Goal: Information Seeking & Learning: Learn about a topic

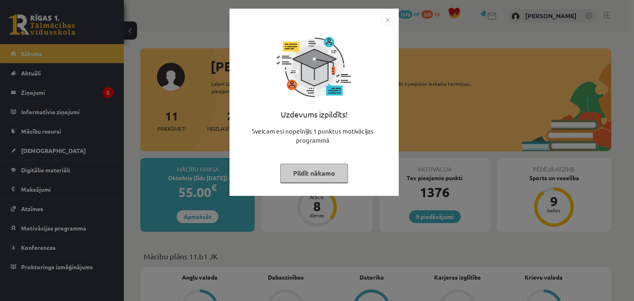
click at [302, 176] on button "Pildīt nākamo" at bounding box center [314, 173] width 68 height 19
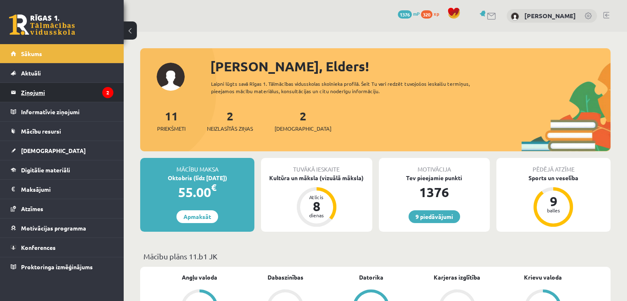
click at [28, 93] on legend "Ziņojumi 2" at bounding box center [67, 92] width 92 height 19
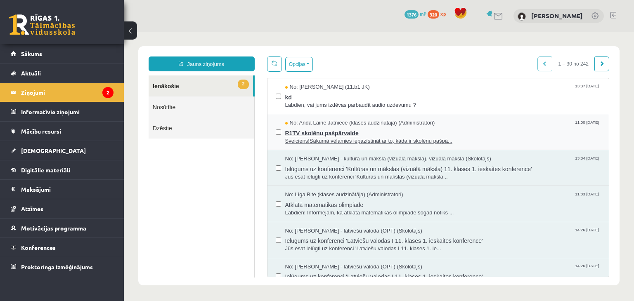
click at [317, 127] on span "R1TV skolēnu pašpārvalde" at bounding box center [443, 132] width 316 height 10
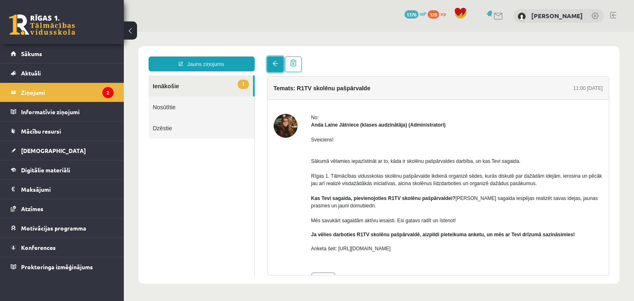
click at [271, 63] on link at bounding box center [275, 65] width 16 height 16
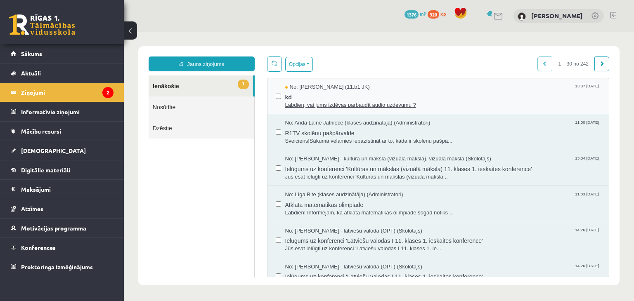
click at [341, 101] on span "Labdien, vai jums izdēvas parbaudīt audio uzdevumu ?" at bounding box center [443, 105] width 316 height 8
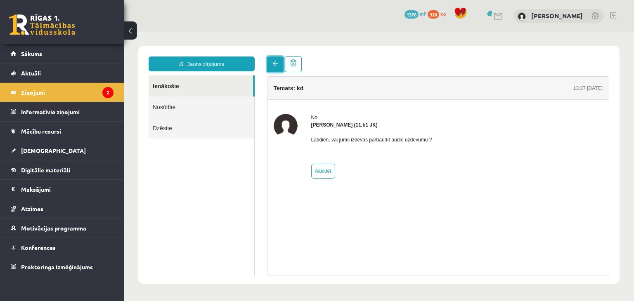
click at [275, 65] on span at bounding box center [275, 64] width 6 height 6
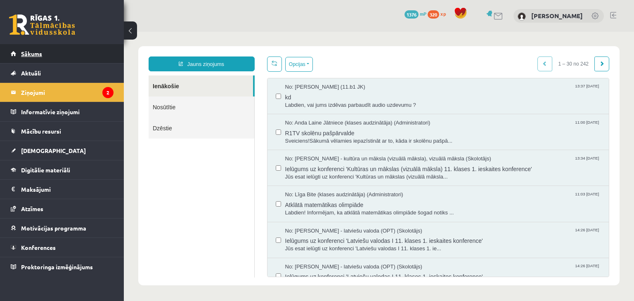
click at [47, 59] on link "Sākums" at bounding box center [62, 53] width 103 height 19
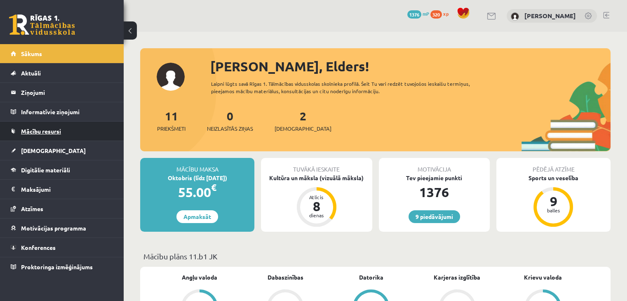
click at [43, 132] on span "Mācību resursi" at bounding box center [41, 130] width 40 height 7
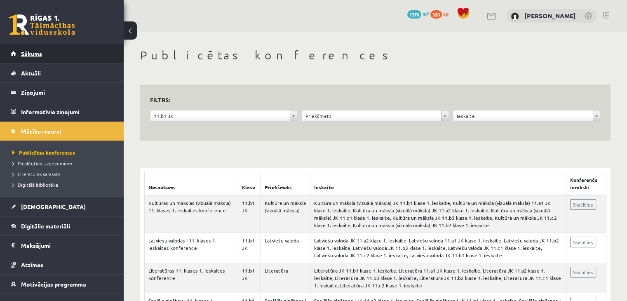
click at [20, 54] on link "Sākums" at bounding box center [62, 53] width 103 height 19
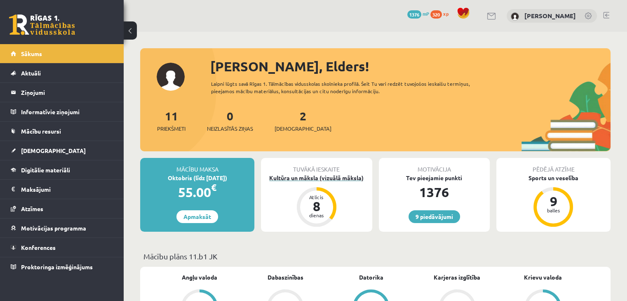
click at [316, 174] on div "Kultūra un māksla (vizuālā māksla)" at bounding box center [316, 178] width 111 height 9
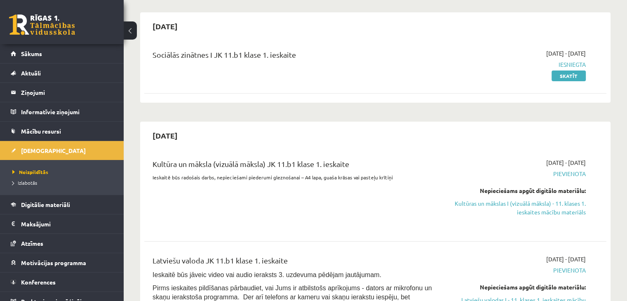
scroll to position [82, 0]
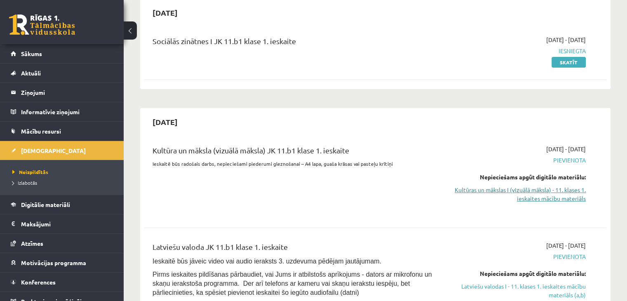
click at [507, 187] on link "Kultūras un mākslas I (vizuālā māksla) - 11. klases 1. ieskaites mācību materiā…" at bounding box center [518, 194] width 136 height 17
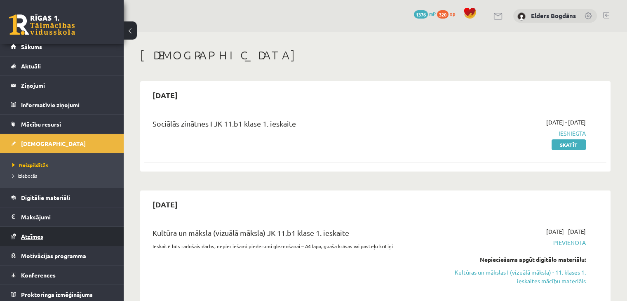
scroll to position [9, 0]
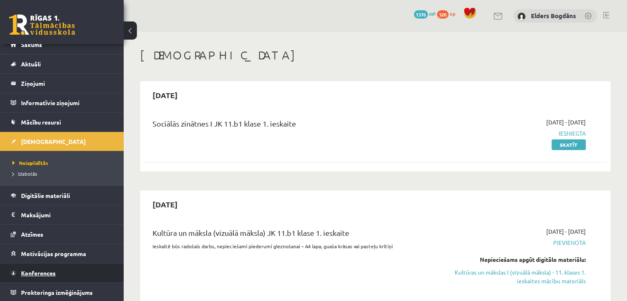
click at [32, 274] on span "Konferences" at bounding box center [38, 272] width 35 height 7
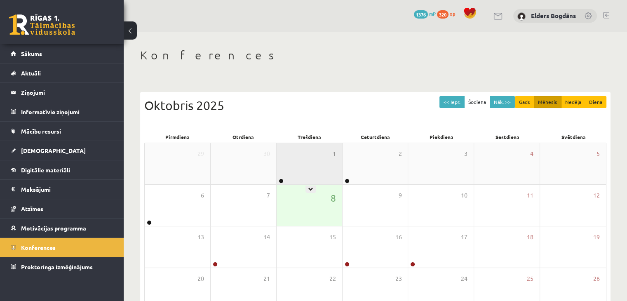
click at [324, 159] on div "1" at bounding box center [310, 163] width 66 height 41
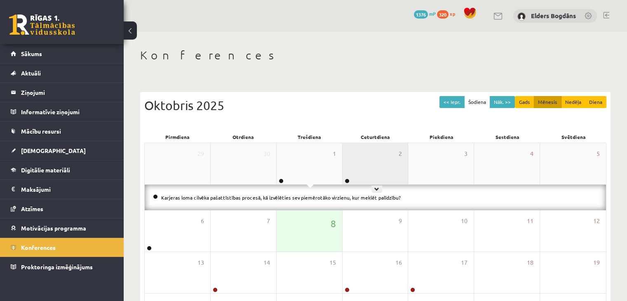
click at [359, 159] on div "2" at bounding box center [376, 163] width 66 height 41
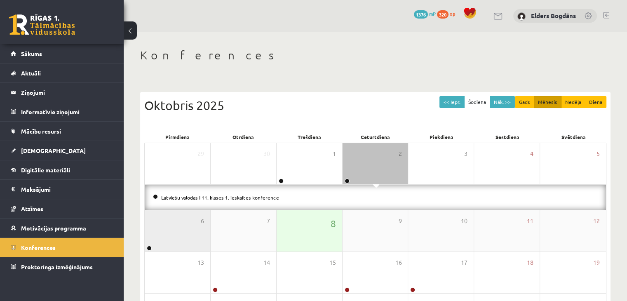
click at [147, 230] on div "6" at bounding box center [178, 230] width 66 height 41
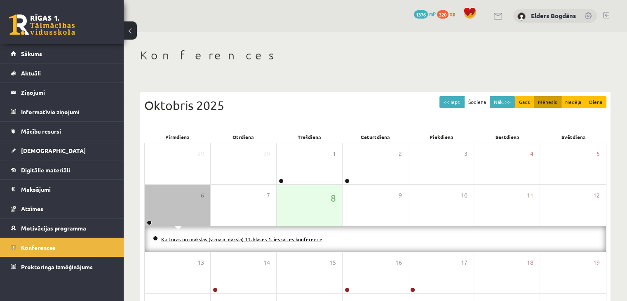
click at [177, 238] on link "Kultūras un mākslas (vizuālā māksla) 11. klases 1. ieskaites konference" at bounding box center [241, 239] width 161 height 7
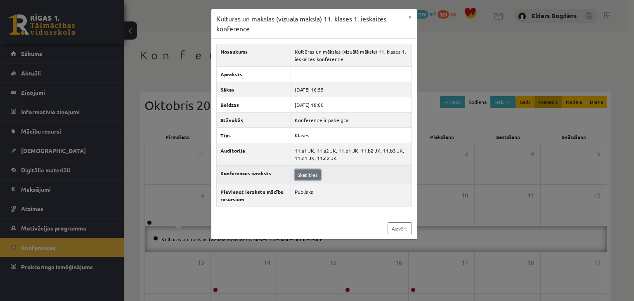
click at [303, 177] on link "Skatīties" at bounding box center [307, 175] width 26 height 11
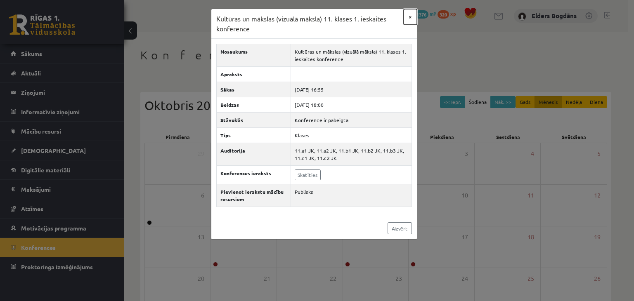
click at [408, 21] on button "×" at bounding box center [409, 17] width 13 height 16
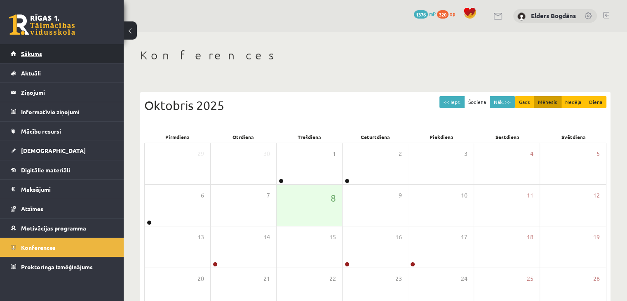
click at [35, 56] on span "Sākums" at bounding box center [31, 53] width 21 height 7
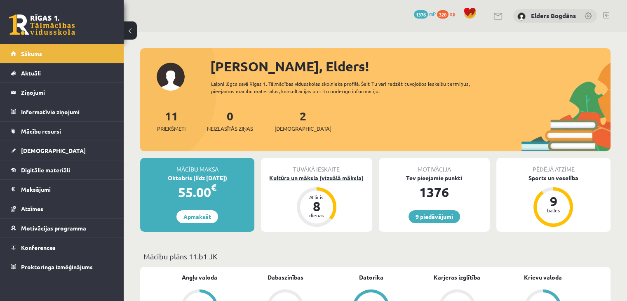
click at [312, 177] on div "Kultūra un māksla (vizuālā māksla)" at bounding box center [316, 178] width 111 height 9
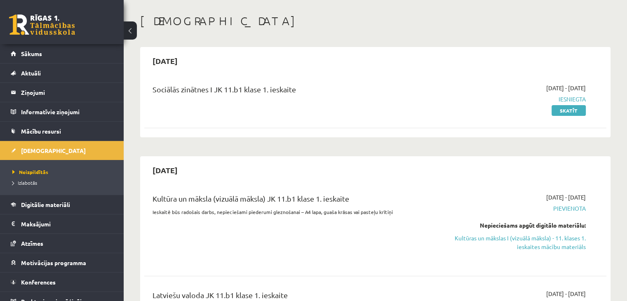
scroll to position [82, 0]
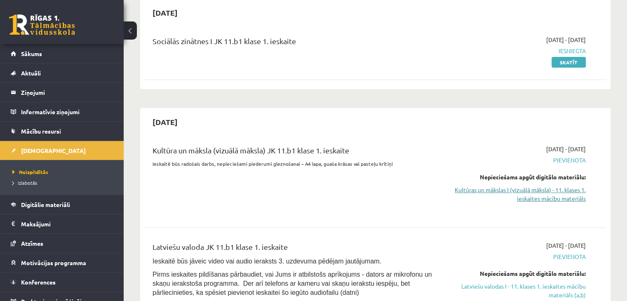
click at [561, 194] on link "Kultūras un mākslas I (vizuālā māksla) - 11. klases 1. ieskaites mācību materiā…" at bounding box center [518, 194] width 136 height 17
click at [523, 190] on link "Kultūras un mākslas I (vizuālā māksla) - 11. klases 1. ieskaites mācību materiā…" at bounding box center [518, 194] width 136 height 17
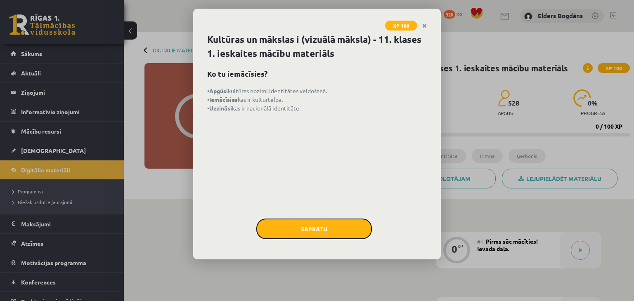
drag, startPoint x: 295, startPoint y: 222, endPoint x: 303, endPoint y: 223, distance: 7.8
click at [301, 223] on button "Sapratu" at bounding box center [313, 229] width 115 height 21
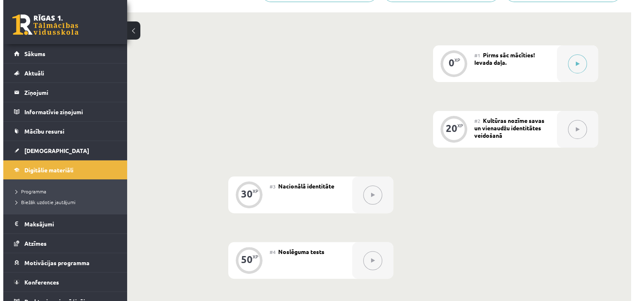
scroll to position [85, 0]
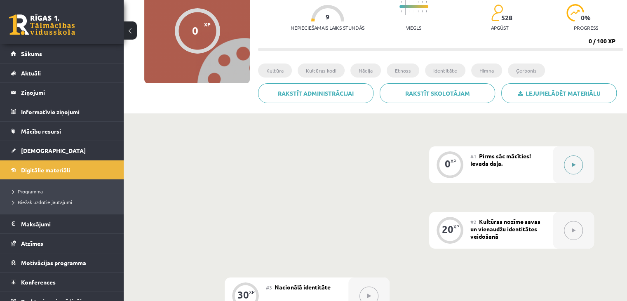
click at [572, 166] on icon at bounding box center [574, 165] width 4 height 5
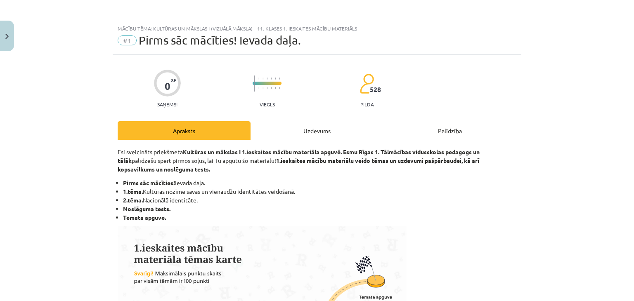
scroll to position [0, 0]
click at [330, 124] on div "Uzdevums" at bounding box center [316, 130] width 133 height 19
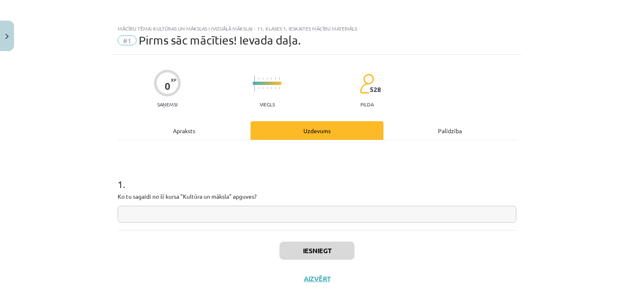
scroll to position [12, 0]
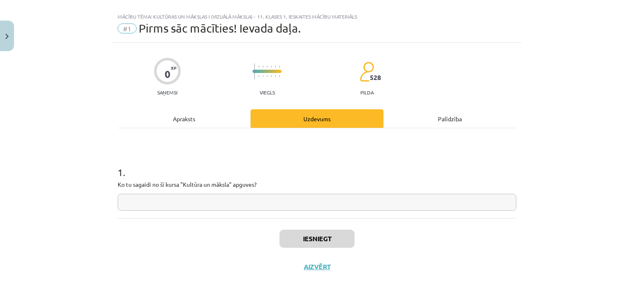
click at [299, 201] on input "text" at bounding box center [317, 202] width 398 height 17
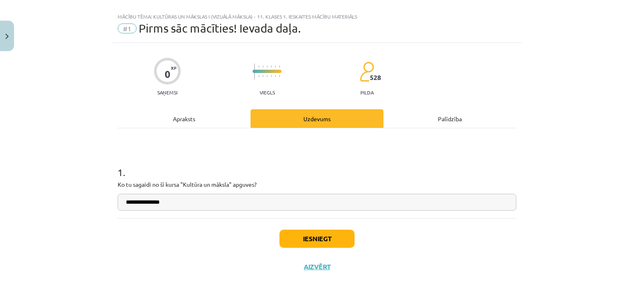
type input "**********"
click at [299, 238] on button "Iesniegt" at bounding box center [316, 239] width 75 height 18
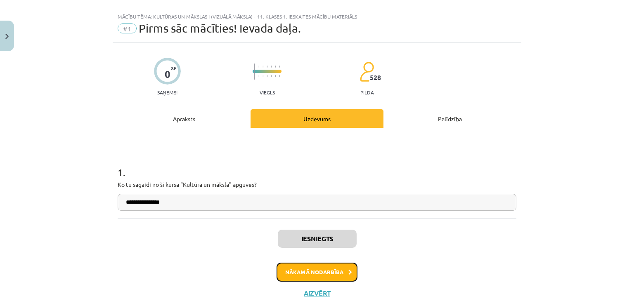
click at [300, 268] on button "Nākamā nodarbība" at bounding box center [316, 272] width 81 height 19
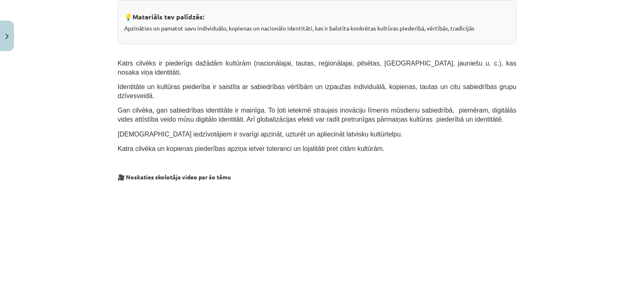
scroll to position [0, 0]
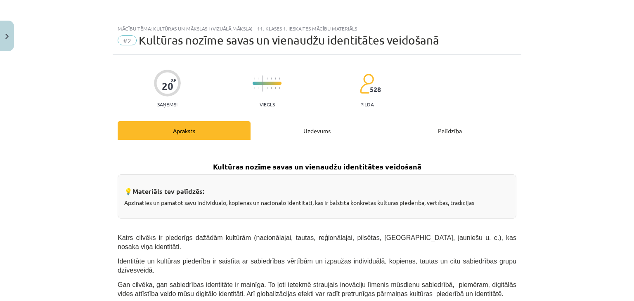
click at [305, 133] on div "Uzdevums" at bounding box center [316, 130] width 133 height 19
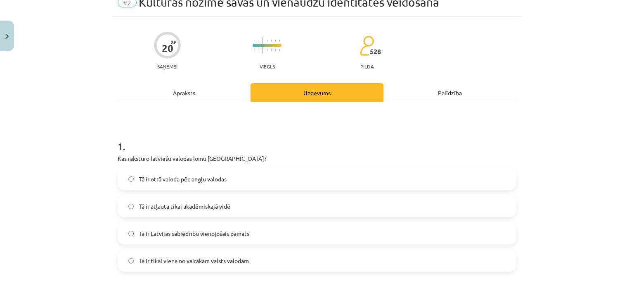
scroll to position [82, 0]
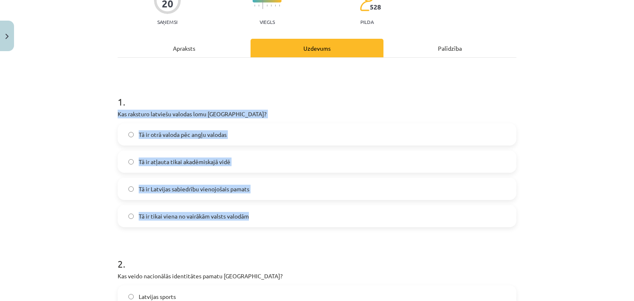
drag, startPoint x: 179, startPoint y: 179, endPoint x: 250, endPoint y: 216, distance: 80.1
copy div "Kas raksturo latviešu valodas lomu Latvijā? Tā ir otrā valoda pēc angļu valodas…"
drag, startPoint x: 297, startPoint y: 106, endPoint x: 295, endPoint y: 132, distance: 25.7
click at [298, 107] on h1 "1 ." at bounding box center [317, 95] width 398 height 26
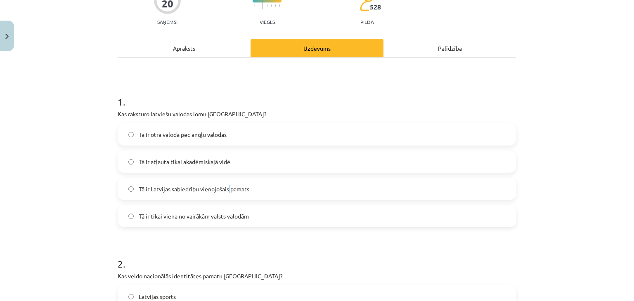
click at [227, 193] on span "Tā ir Latvijas sabiedrību vienojošais pamats" at bounding box center [194, 189] width 111 height 9
click at [185, 180] on label "Tā ir Latvijas sabiedrību vienojošais pamats" at bounding box center [316, 189] width 397 height 21
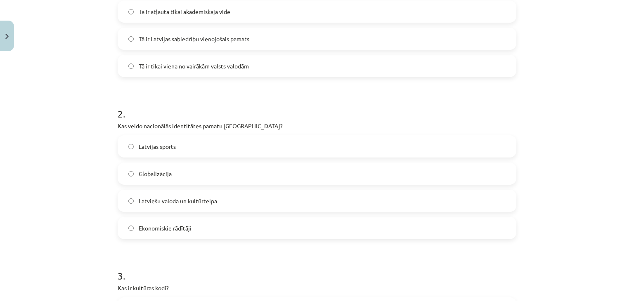
scroll to position [247, 0]
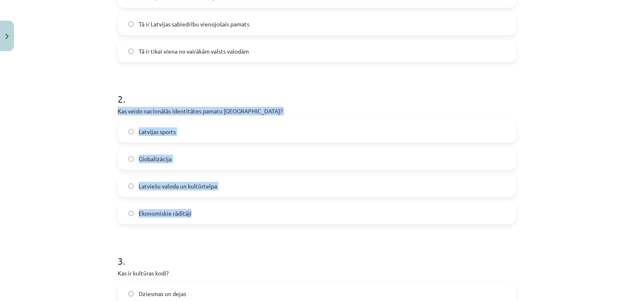
drag, startPoint x: 170, startPoint y: 174, endPoint x: 210, endPoint y: 210, distance: 54.1
click at [210, 210] on div "2 . Kas veido nacionālās identitātes pamatu Latvijā? Latvijas sports Globalizāc…" at bounding box center [317, 152] width 398 height 146
copy div "Kas veido nacionālās identitātes pamatu Latvijā? Latvijas sports Globalizācija …"
click at [218, 219] on label "Ekonomiskie rādītāji" at bounding box center [316, 213] width 397 height 21
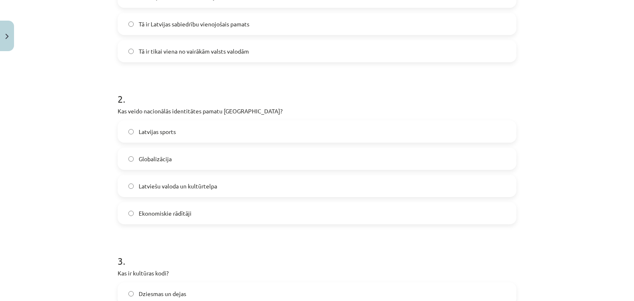
drag, startPoint x: 218, startPoint y: 239, endPoint x: 215, endPoint y: 231, distance: 8.0
click at [218, 238] on form "1 . Kas raksturo latviešu valodas lomu Latvijā? Tā ir otrā valoda pēc angļu val…" at bounding box center [317, 233] width 398 height 632
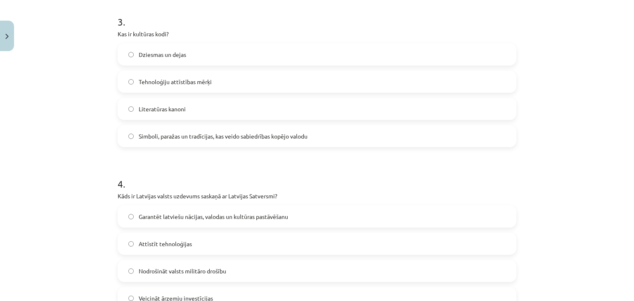
scroll to position [454, 0]
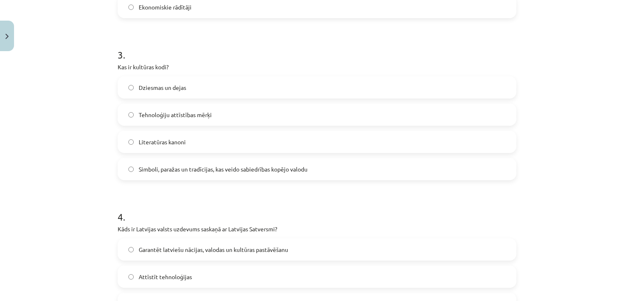
click at [164, 195] on form "1 . Kas raksturo latviešu valodas lomu Latvijā? Tā ir otrā valoda pēc angļu val…" at bounding box center [317, 26] width 398 height 632
click at [198, 173] on label "Simboli, paražas un tradīcijas, kas veido sabiedrības kopējo valodu" at bounding box center [316, 169] width 397 height 21
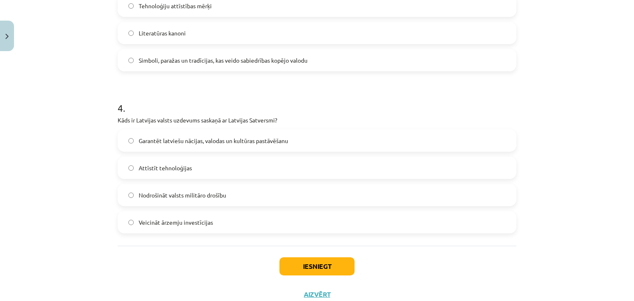
scroll to position [577, 0]
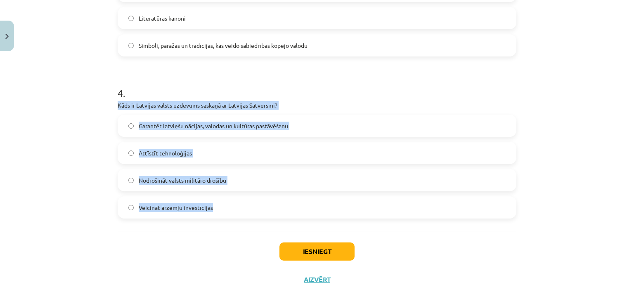
drag, startPoint x: 112, startPoint y: 108, endPoint x: 218, endPoint y: 225, distance: 157.7
copy div "Kāds ir Latvijas valsts uzdevums saskaņā ar Latvijas Satversmi? Garantēt latvie…"
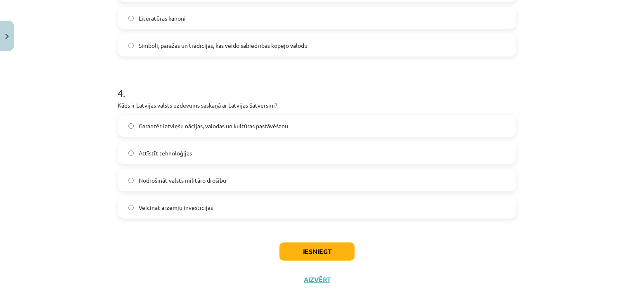
click at [211, 238] on div "Iesniegt Aizvērt" at bounding box center [317, 260] width 398 height 58
click at [211, 123] on span "Garantēt latviešu nācijas, valodas un kultūras pastāvēšanu" at bounding box center [213, 126] width 149 height 9
click at [292, 245] on button "Iesniegt" at bounding box center [316, 252] width 75 height 18
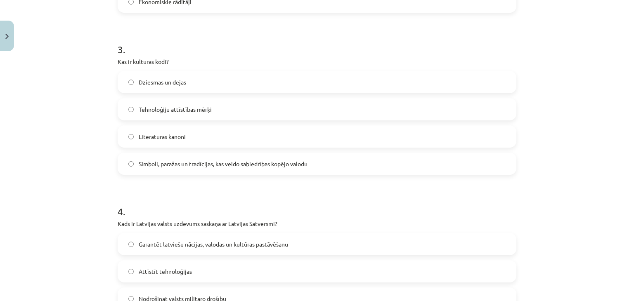
scroll to position [454, 0]
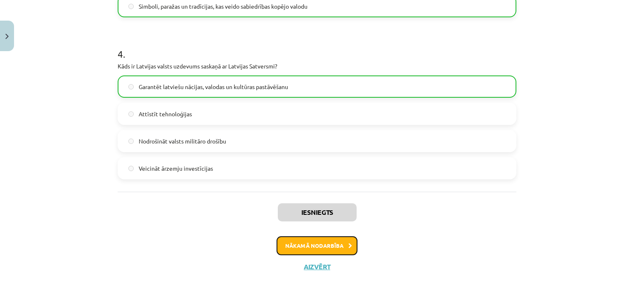
click at [326, 248] on button "Nākamā nodarbība" at bounding box center [316, 245] width 81 height 19
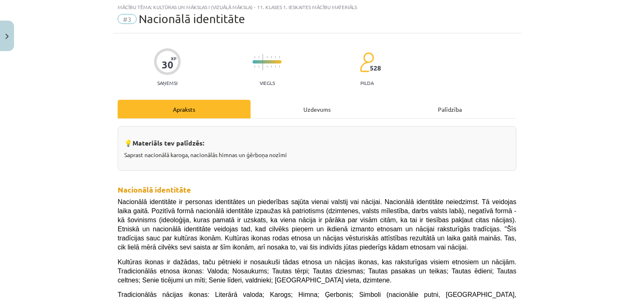
scroll to position [21, 0]
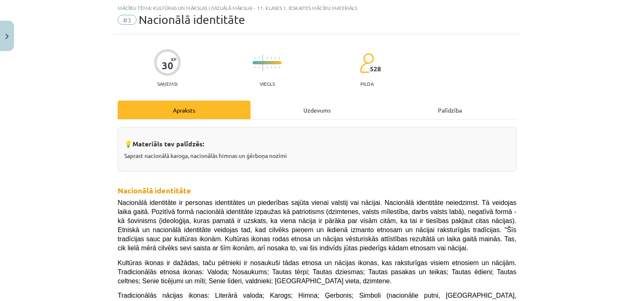
click at [316, 113] on div "Uzdevums" at bounding box center [316, 110] width 133 height 19
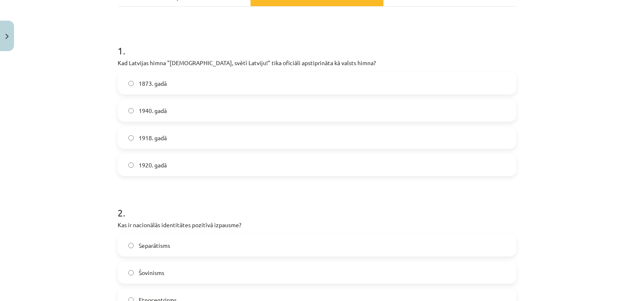
scroll to position [144, 0]
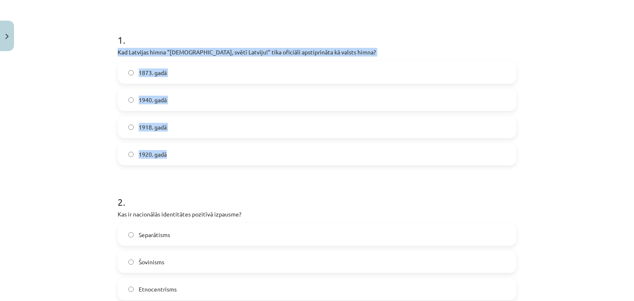
drag, startPoint x: 131, startPoint y: 86, endPoint x: 176, endPoint y: 141, distance: 71.6
copy div "Kad Latvijas himna "Dievs, svētī Latviju!" tika oficiāli apstiprināta kā valsts…"
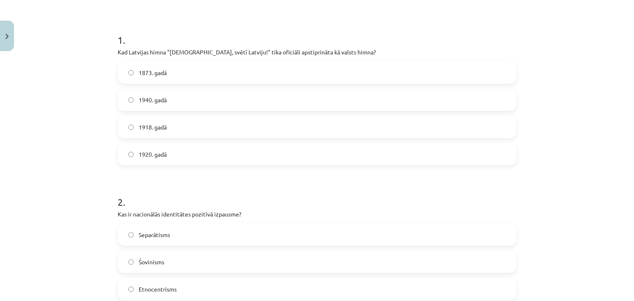
click at [175, 131] on label "1918. gadā" at bounding box center [316, 127] width 397 height 21
click at [215, 149] on label "1920. gadā" at bounding box center [316, 154] width 397 height 21
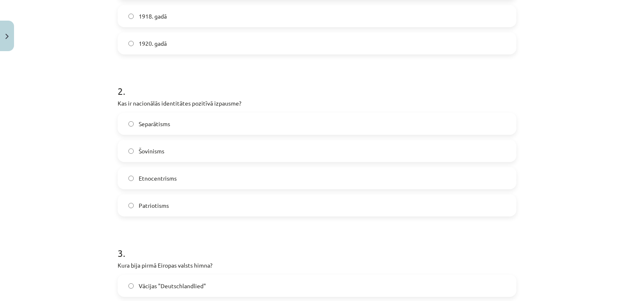
scroll to position [268, 0]
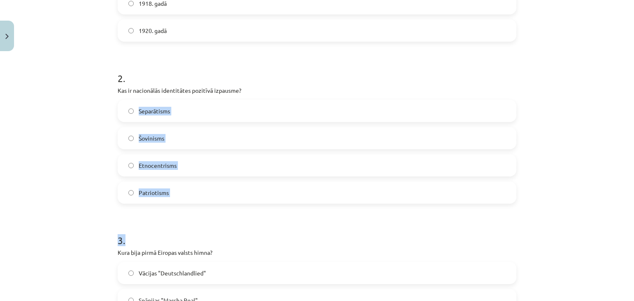
drag, startPoint x: 167, startPoint y: 204, endPoint x: 188, endPoint y: 200, distance: 21.0
drag, startPoint x: 181, startPoint y: 207, endPoint x: 173, endPoint y: 207, distance: 8.7
click at [163, 233] on h1 "3 ." at bounding box center [317, 233] width 398 height 26
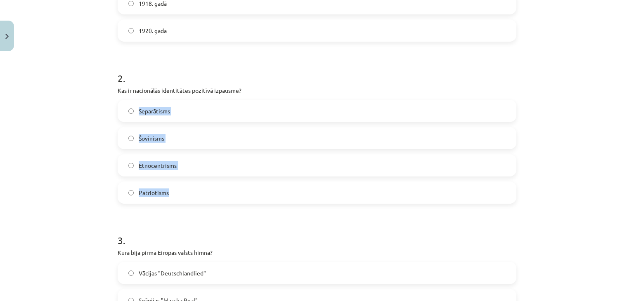
drag, startPoint x: 167, startPoint y: 177, endPoint x: 175, endPoint y: 191, distance: 16.2
click at [175, 191] on div "2 . Kas ir nacionālās identitātes pozitīvā izpausme? Separātisms Šovinisms Etno…" at bounding box center [317, 131] width 398 height 146
drag, startPoint x: 111, startPoint y: 85, endPoint x: 177, endPoint y: 188, distance: 122.4
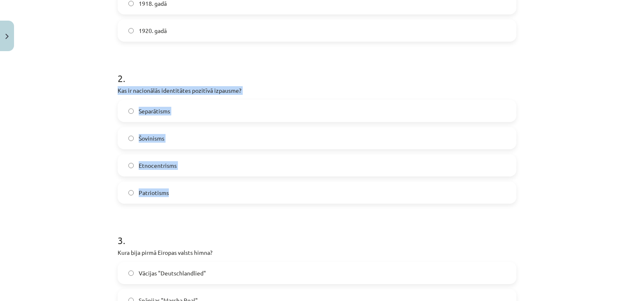
copy div "Kas ir nacionālās identitātes pozitīvā izpausme? Separātisms Šovinisms Etnocent…"
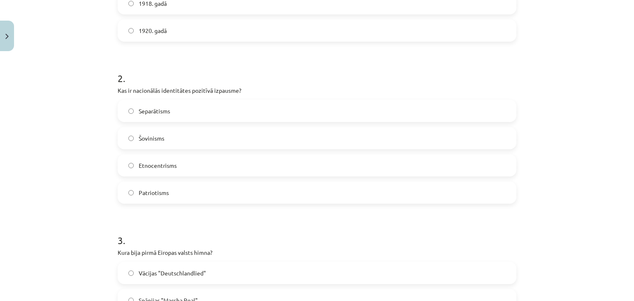
click at [188, 188] on label "Patriotisms" at bounding box center [316, 192] width 397 height 21
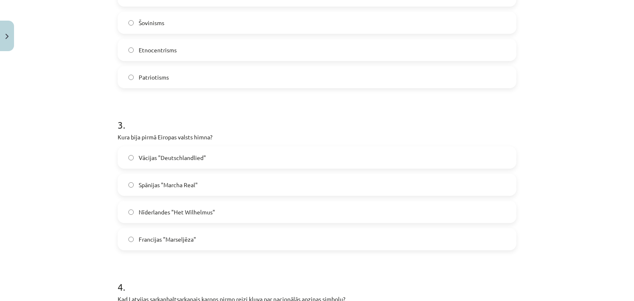
scroll to position [392, 0]
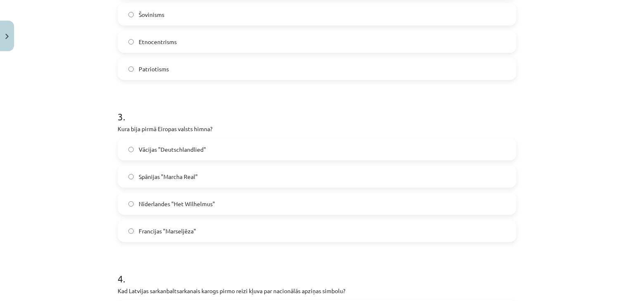
click at [158, 177] on div "Vācijas "Deutschlandlied" Spānijas "Marcha Real" Nīderlandes "Het Wilhelmus" Fr…" at bounding box center [317, 190] width 398 height 104
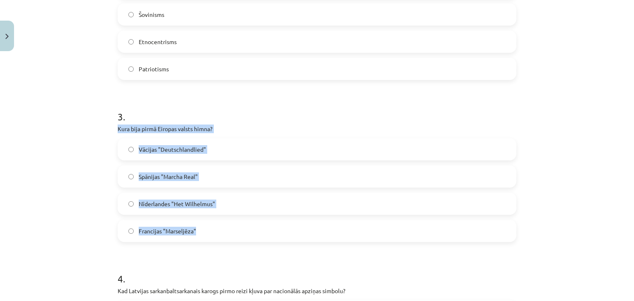
drag, startPoint x: 123, startPoint y: 140, endPoint x: 198, endPoint y: 228, distance: 115.8
click at [198, 228] on div "30 XP Saņemsi Viegls 528 pilda Apraksts Uzdevums Palīdzība 1 . Kad Latvijas him…" at bounding box center [317, 233] width 408 height 1140
copy div "Kura bija pirmā Eiropas valsts himna? Vācijas "Deutschlandlied" Spānijas "March…"
drag, startPoint x: 201, startPoint y: 258, endPoint x: 198, endPoint y: 253, distance: 5.9
click at [201, 258] on form "1 . Kad Latvijas himna "Dievs, svētī Latviju!" tika oficiāli apstiprināta kā va…" at bounding box center [317, 250] width 398 height 956
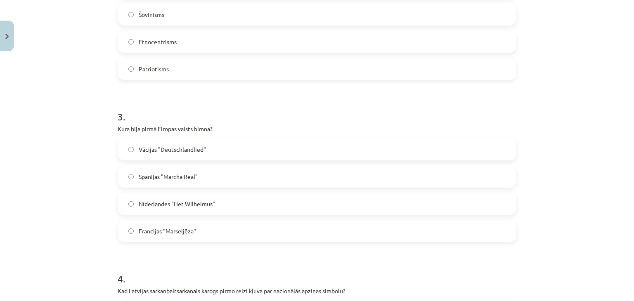
click at [219, 204] on label "Nīderlandes "Het Wilhelmus"" at bounding box center [316, 203] width 397 height 21
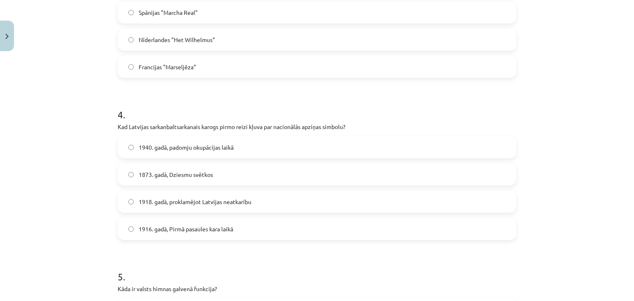
scroll to position [557, 0]
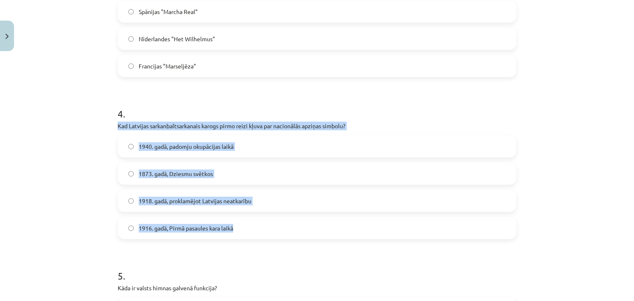
drag, startPoint x: 120, startPoint y: 139, endPoint x: 245, endPoint y: 231, distance: 154.3
click at [245, 231] on div "4 . Kad Latvijas sarkanbaltsarkanais karogs pirmo reizi kļuva par nacionālās ap…" at bounding box center [317, 167] width 398 height 146
copy div "Kad Latvijas sarkanbaltsarkanais karogs pirmo reizi kļuva par nacionālās apziņa…"
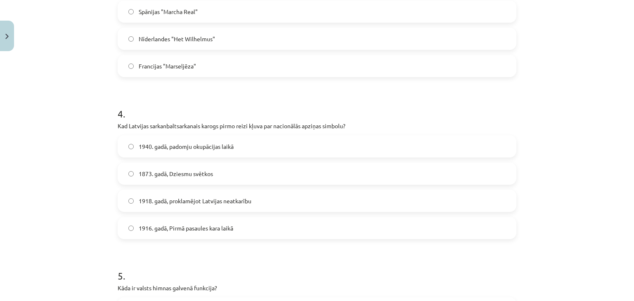
click at [235, 247] on form "1 . Kad Latvijas himna "Dievs, svētī Latviju!" tika oficiāli apstiprināta kā va…" at bounding box center [317, 85] width 398 height 956
click at [180, 176] on span "1873. gadā, Dziesmu svētkos" at bounding box center [176, 174] width 74 height 9
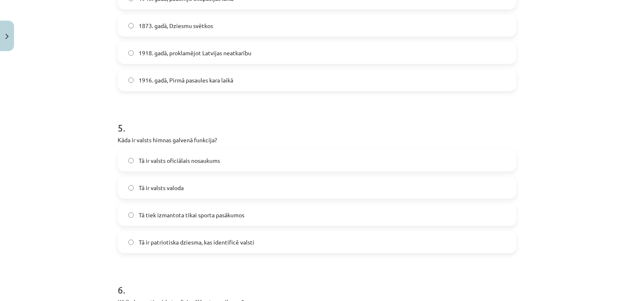
scroll to position [722, 0]
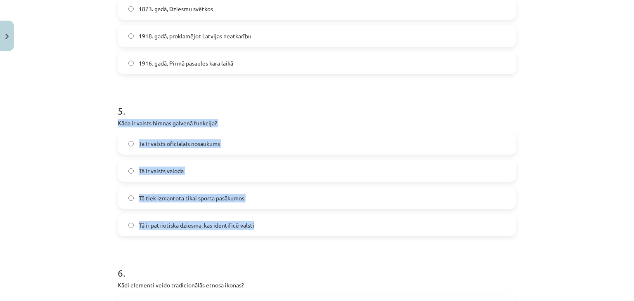
drag, startPoint x: 217, startPoint y: 203, endPoint x: 259, endPoint y: 224, distance: 47.4
copy div "Kāda ir valsts himnas galvenā funkcija? Tā ir valsts oficiālais nosaukums Tā ir…"
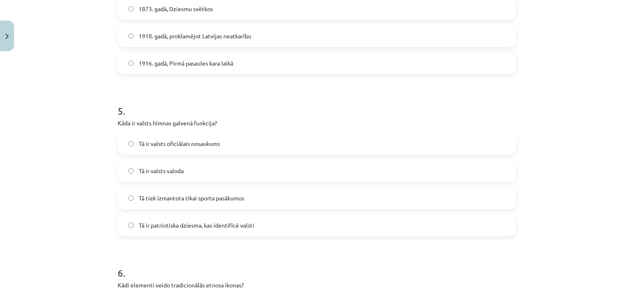
drag, startPoint x: 255, startPoint y: 253, endPoint x: 225, endPoint y: 149, distance: 107.8
click at [218, 223] on span "Tā ir patriotiska dziesma, kas identificē valsti" at bounding box center [196, 225] width 115 height 9
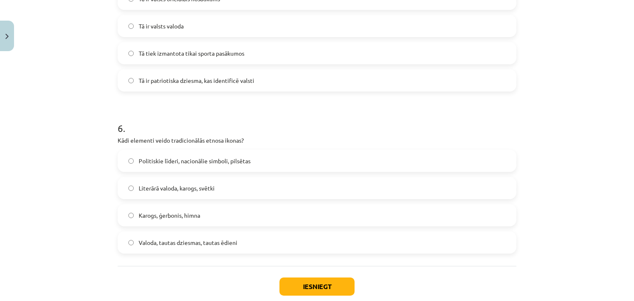
scroll to position [887, 0]
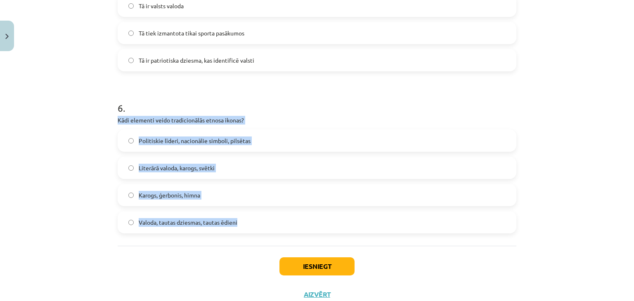
drag, startPoint x: 114, startPoint y: 119, endPoint x: 245, endPoint y: 218, distance: 164.1
copy div "Kādi elementi veido tradicionālās etnosa ikonas? Politiskie līderi, nacionālie …"
click at [216, 248] on div "Iesniegt Aizvērt" at bounding box center [317, 275] width 398 height 58
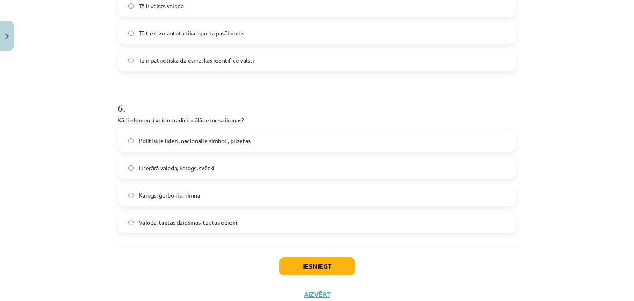
click at [215, 219] on span "Valoda, tautas dziesmas, tautas ēdieni" at bounding box center [188, 222] width 99 height 9
drag, startPoint x: 306, startPoint y: 268, endPoint x: 319, endPoint y: 266, distance: 12.8
click at [307, 268] on button "Iesniegt" at bounding box center [316, 266] width 75 height 18
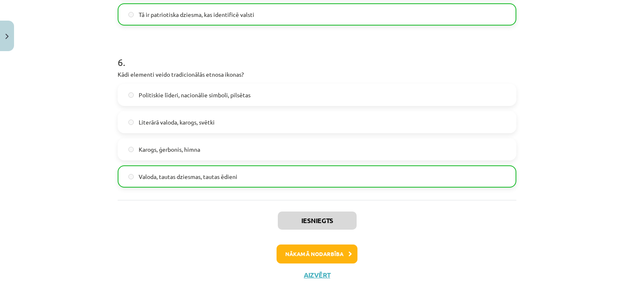
scroll to position [940, 0]
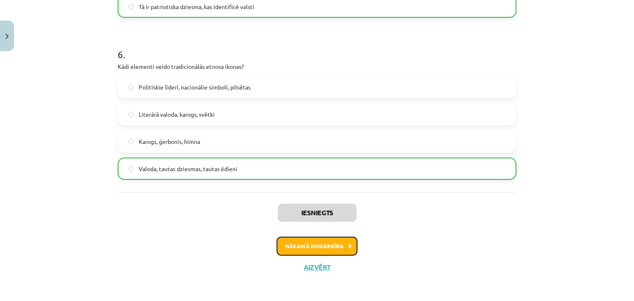
click at [313, 246] on button "Nākamā nodarbība" at bounding box center [316, 246] width 81 height 19
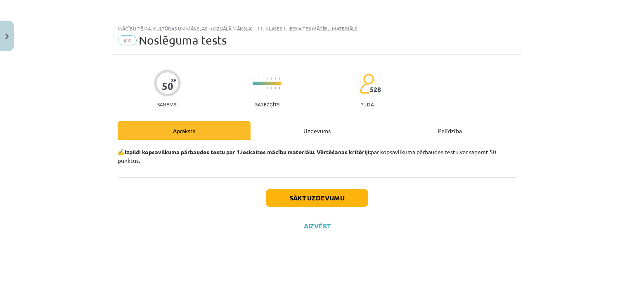
scroll to position [0, 0]
click at [312, 129] on div "Uzdevums" at bounding box center [316, 130] width 133 height 19
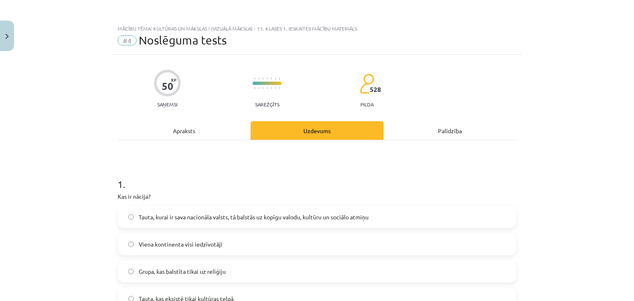
click at [212, 137] on div "Apraksts" at bounding box center [184, 130] width 133 height 19
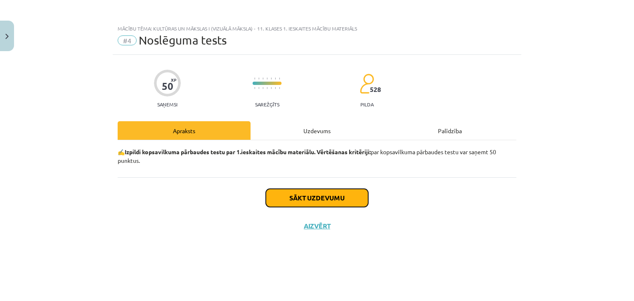
click at [310, 199] on button "Sākt uzdevumu" at bounding box center [317, 198] width 102 height 18
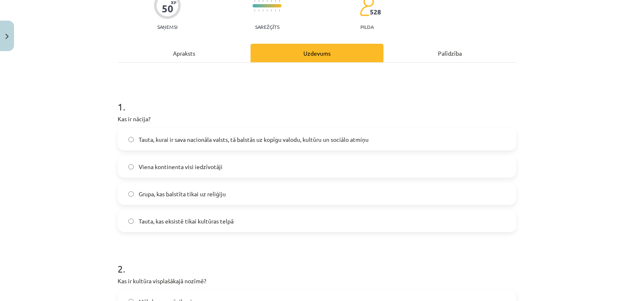
scroll to position [82, 0]
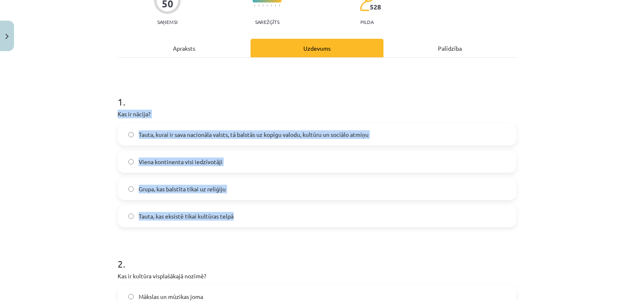
drag, startPoint x: 106, startPoint y: 111, endPoint x: 239, endPoint y: 219, distance: 172.1
click at [239, 219] on div "Mācību tēma: Kultūras un mākslas i (vizuālā māksla) - 11. klases 1. ieskaites m…" at bounding box center [317, 150] width 634 height 301
copy div "Kas ir nācija? Tauta, kurai ir sava nacionāla valsts, tā balstās uz kopīgu valo…"
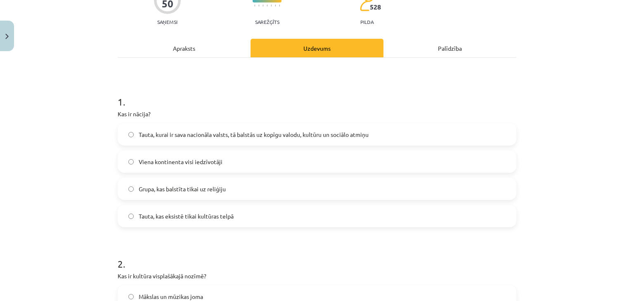
click at [205, 254] on h1 "2 ." at bounding box center [317, 257] width 398 height 26
click at [215, 139] on label "Tauta, kurai ir sava nacionāla valsts, tā balstās uz kopīgu valodu, kultūru un …" at bounding box center [316, 134] width 397 height 21
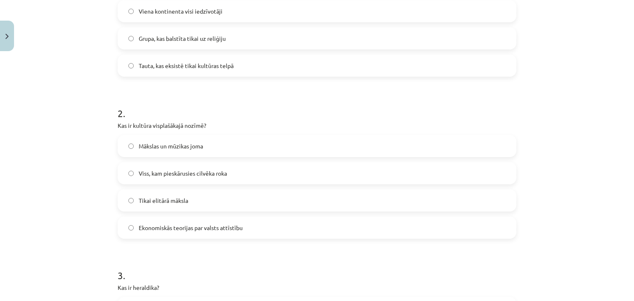
scroll to position [247, 0]
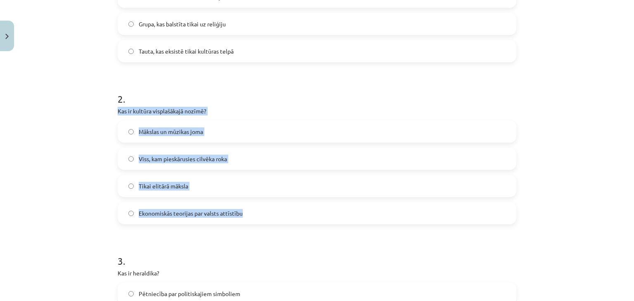
drag, startPoint x: 113, startPoint y: 112, endPoint x: 247, endPoint y: 207, distance: 164.8
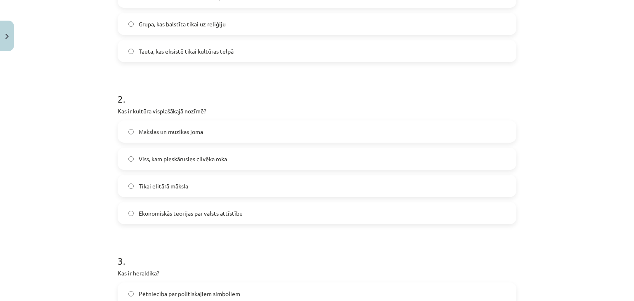
click at [234, 243] on h1 "3 ." at bounding box center [317, 254] width 398 height 26
click at [198, 163] on span "Viss, kam pieskārusies cilvēka roka" at bounding box center [183, 159] width 88 height 9
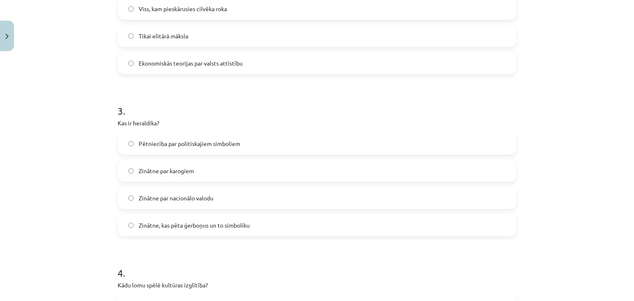
scroll to position [412, 0]
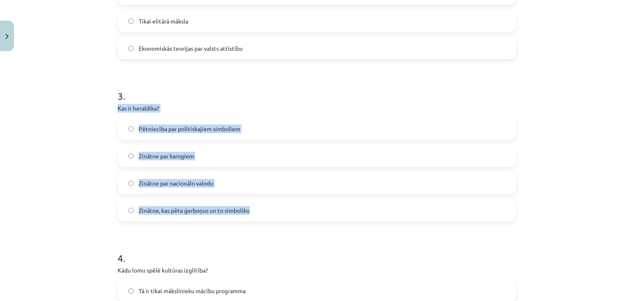
drag, startPoint x: 109, startPoint y: 112, endPoint x: 250, endPoint y: 201, distance: 166.4
click at [247, 199] on div "Mācību tēma: Kultūras un mākslas i (vizuālā māksla) - 11. klases 1. ieskaites m…" at bounding box center [317, 150] width 634 height 301
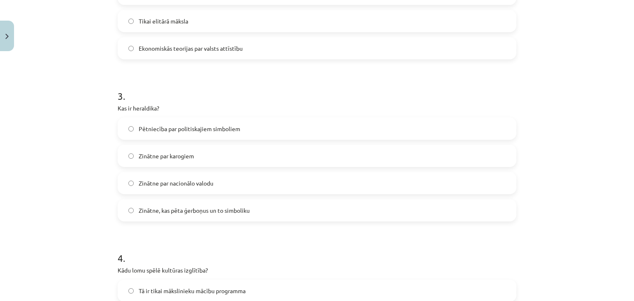
click at [221, 94] on h1 "3 ." at bounding box center [317, 89] width 398 height 26
click at [195, 202] on label "Zinātne, kas pēta ģerboņus un to simboliku" at bounding box center [316, 210] width 397 height 21
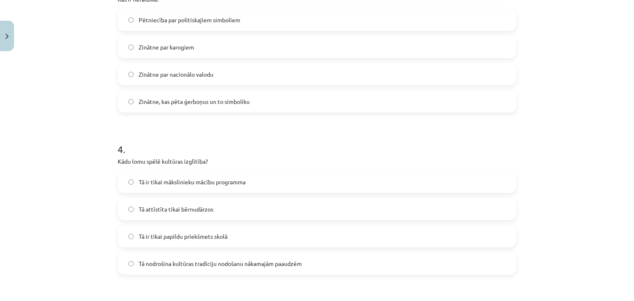
scroll to position [536, 0]
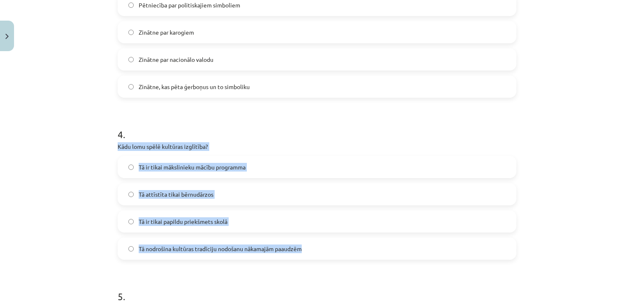
drag, startPoint x: 106, startPoint y: 143, endPoint x: 313, endPoint y: 241, distance: 229.9
click at [313, 241] on div "Mācību tēma: Kultūras un mākslas i (vizuālā māksla) - 11. klases 1. ieskaites m…" at bounding box center [317, 150] width 634 height 301
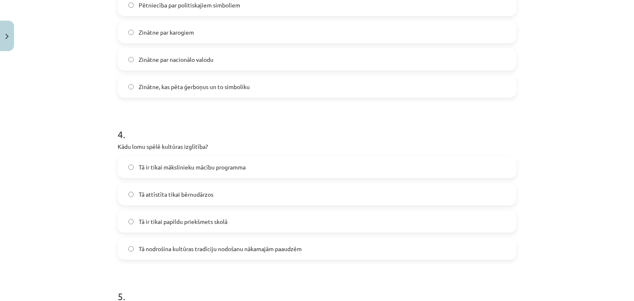
click at [279, 284] on h1 "5 ." at bounding box center [317, 289] width 398 height 26
click at [188, 249] on span "Tā nodrošina kultūras tradīciju nodošanu nākamajām paaudzēm" at bounding box center [220, 249] width 163 height 9
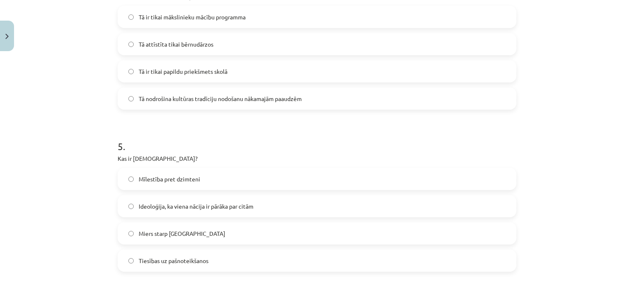
scroll to position [701, 0]
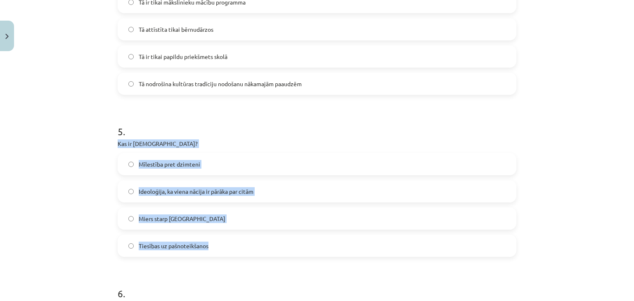
drag, startPoint x: 164, startPoint y: 189, endPoint x: 214, endPoint y: 236, distance: 69.2
click at [214, 236] on div "50 XP Saņemsi Sarežģīts 528 pilda Apraksts Uzdevums Palīdzība 1 . Kas ir nācija…" at bounding box center [317, 248] width 408 height 1789
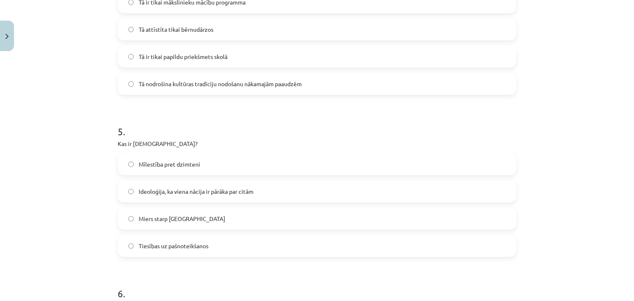
click at [205, 262] on form "1 . Kas ir nācija? Tauta, kurai ir sava nacionāla valsts, tā balstās uz kopīgu …" at bounding box center [317, 265] width 398 height 1604
click at [189, 191] on span "Ideoloģija, ka viena nācija ir pārāka par citām" at bounding box center [196, 191] width 115 height 9
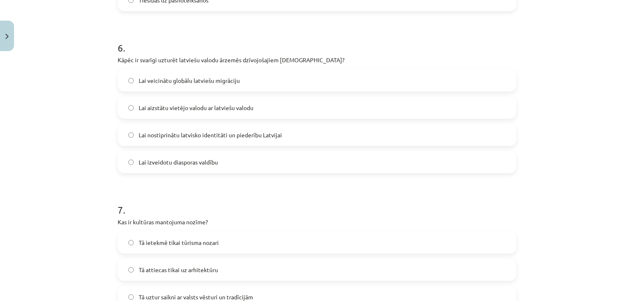
scroll to position [949, 0]
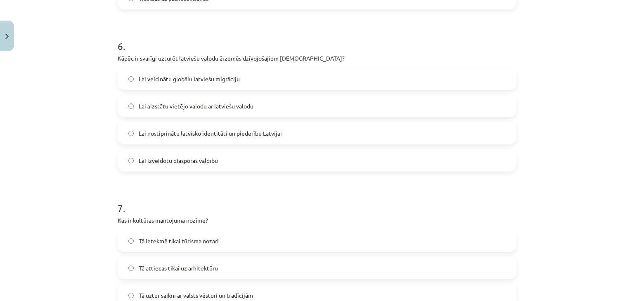
click at [122, 179] on form "1 . Kas ir nācija? Tauta, kurai ir sava nacionāla valsts, tā balstās uz kopīgu …" at bounding box center [317, 17] width 398 height 1604
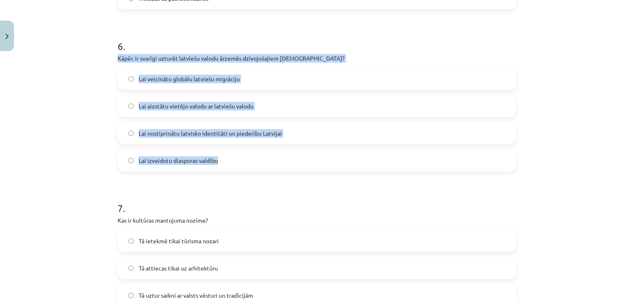
drag, startPoint x: 114, startPoint y: 56, endPoint x: 226, endPoint y: 162, distance: 154.3
click at [226, 162] on div "6 . Kāpēc ir svarīgi uzturēt latviešu valodu ārzemēs dzīvojošajiem latviešiem? …" at bounding box center [317, 99] width 398 height 146
click at [218, 223] on p "Kas ir kultūras mantojuma nozīme?" at bounding box center [317, 220] width 398 height 9
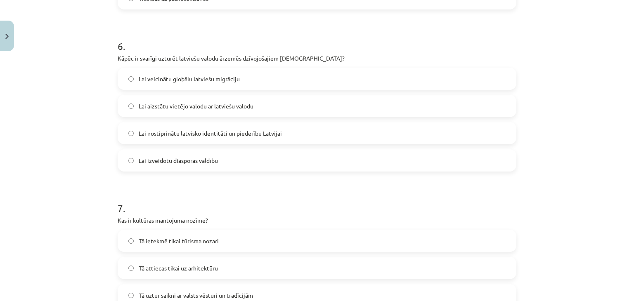
click at [234, 131] on span "Lai nostiprinātu latvisko identitāti un piederību Latvijai" at bounding box center [210, 133] width 143 height 9
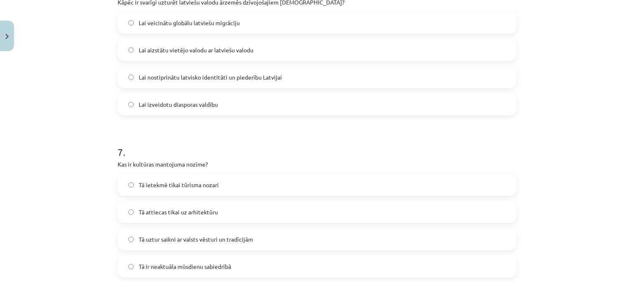
scroll to position [1072, 0]
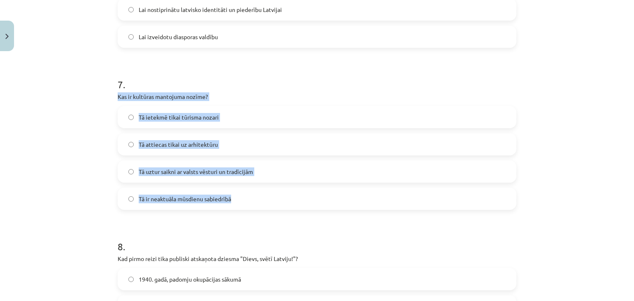
drag, startPoint x: 118, startPoint y: 103, endPoint x: 247, endPoint y: 197, distance: 160.4
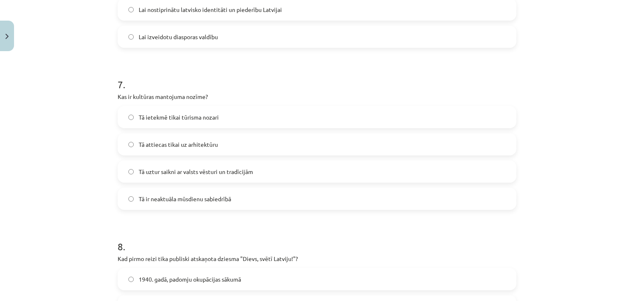
click at [236, 238] on h1 "8 ." at bounding box center [317, 239] width 398 height 26
click at [202, 172] on span "Tā uztur saikni ar valsts vēsturi un tradīcijām" at bounding box center [196, 171] width 114 height 9
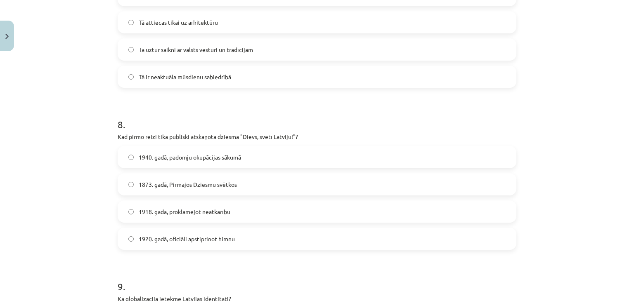
scroll to position [1196, 0]
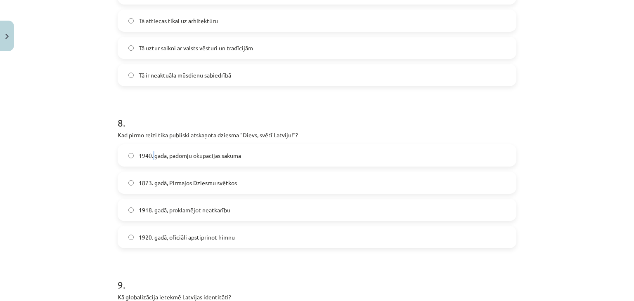
click at [150, 162] on label "1940. gadā, padomju okupācijas sākumā" at bounding box center [316, 155] width 397 height 21
click at [166, 177] on label "1873. gadā, Pirmajos Dziesmu svētkos" at bounding box center [316, 182] width 397 height 21
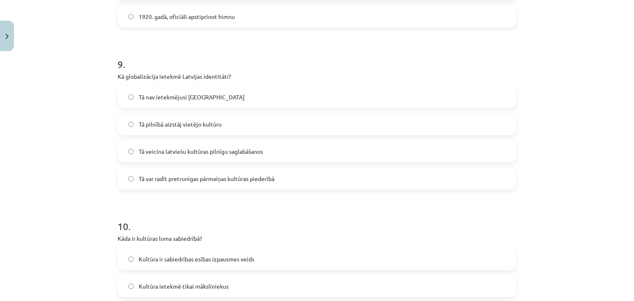
scroll to position [1402, 0]
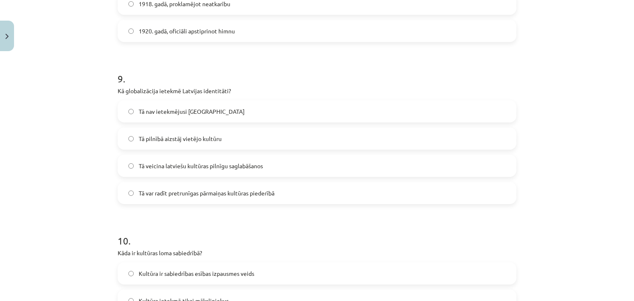
drag, startPoint x: 248, startPoint y: 139, endPoint x: 241, endPoint y: 153, distance: 15.7
click at [248, 141] on label "Tā pilnībā aizstāj vietējo kultūru" at bounding box center [316, 138] width 397 height 21
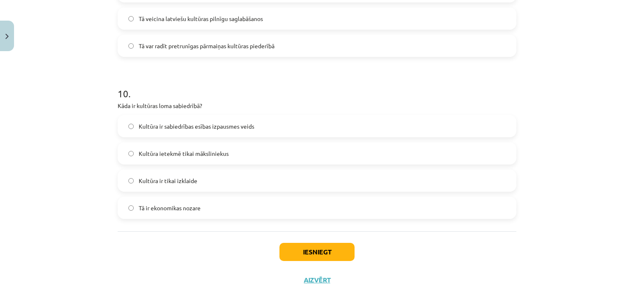
scroll to position [1563, 0]
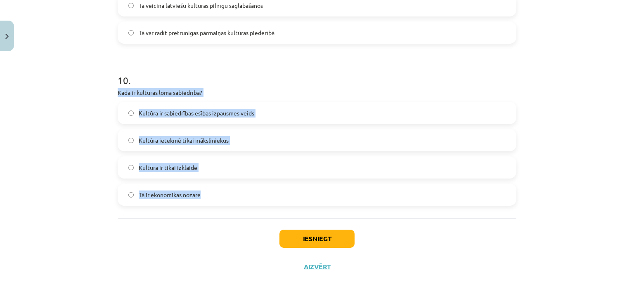
drag, startPoint x: 106, startPoint y: 91, endPoint x: 198, endPoint y: 191, distance: 135.5
click at [198, 191] on div "Mācību tēma: Kultūras un mākslas i (vizuālā māksla) - 11. klases 1. ieskaites m…" at bounding box center [317, 150] width 634 height 301
click at [188, 226] on div "Iesniegt Aizvērt" at bounding box center [317, 247] width 398 height 58
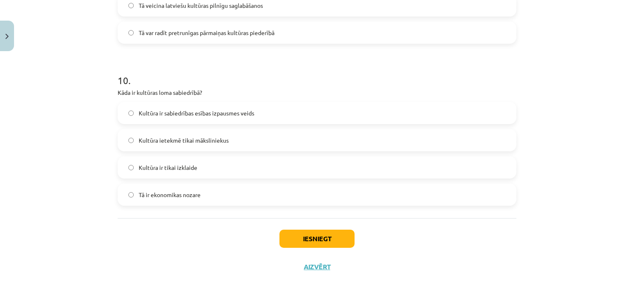
click at [210, 113] on span "Kultūra ir sabiedrības esības izpausmes veids" at bounding box center [196, 113] width 115 height 9
click at [309, 241] on button "Iesniegt" at bounding box center [316, 239] width 75 height 18
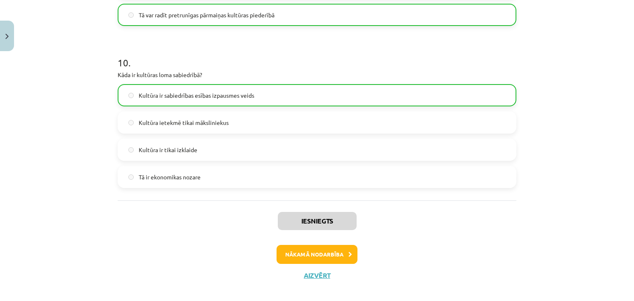
scroll to position [1589, 0]
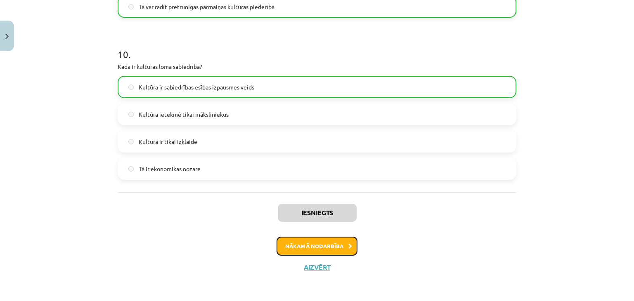
click at [314, 251] on button "Nākamā nodarbība" at bounding box center [316, 246] width 81 height 19
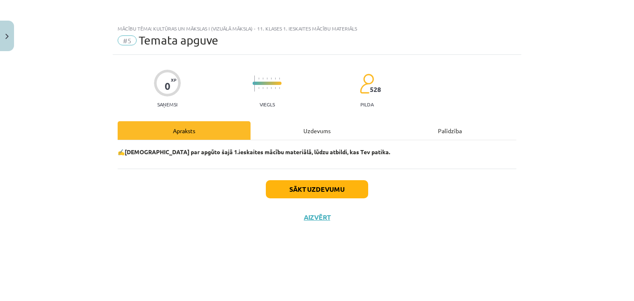
scroll to position [0, 0]
click at [313, 197] on button "Sākt uzdevumu" at bounding box center [317, 189] width 102 height 18
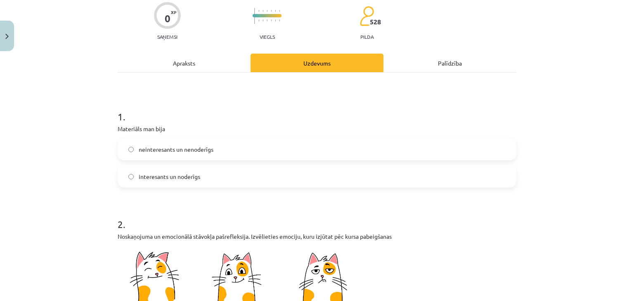
scroll to position [82, 0]
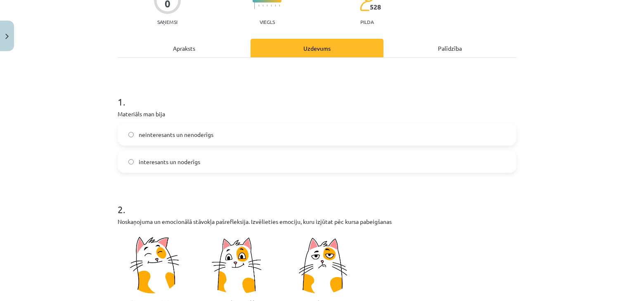
click at [221, 161] on label "interesants un noderīgs" at bounding box center [316, 161] width 397 height 21
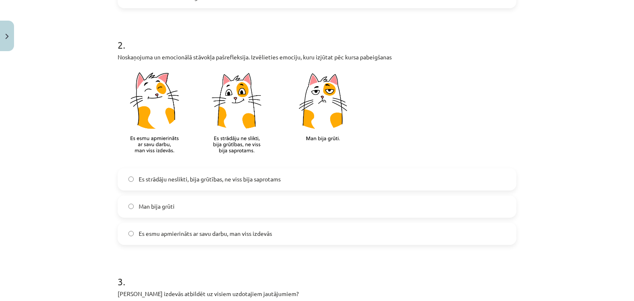
scroll to position [247, 0]
click at [216, 236] on span "Es esmu apmierināts ar savu darbu, man viss izdevās" at bounding box center [205, 233] width 133 height 9
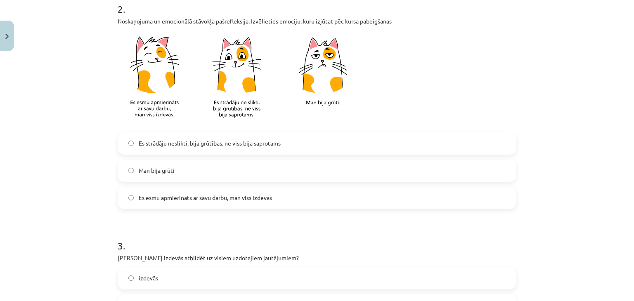
scroll to position [330, 0]
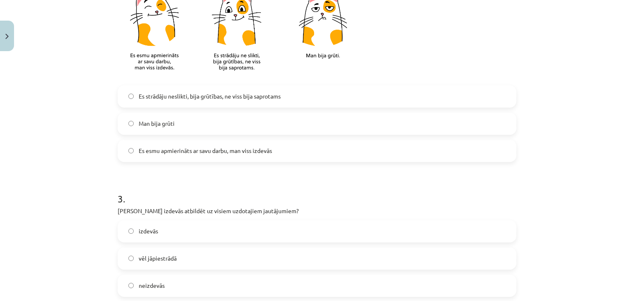
click at [236, 100] on span "Es strādāju neslikti, bija grūtības, ne viss bija saprotams" at bounding box center [210, 96] width 142 height 9
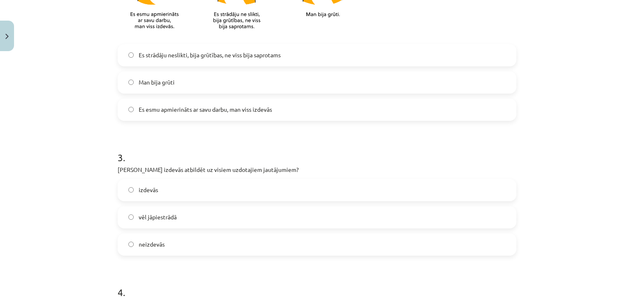
scroll to position [412, 0]
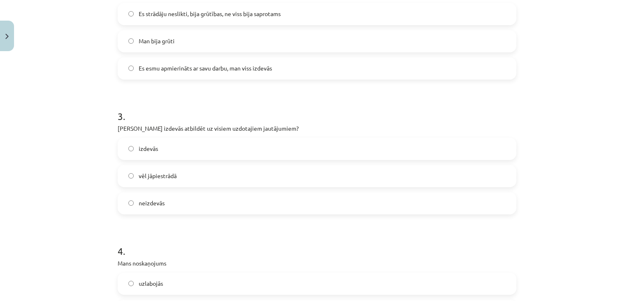
click at [210, 157] on label "izdevās" at bounding box center [316, 149] width 397 height 21
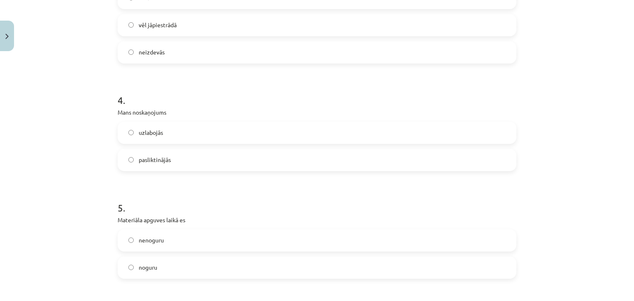
scroll to position [577, 0]
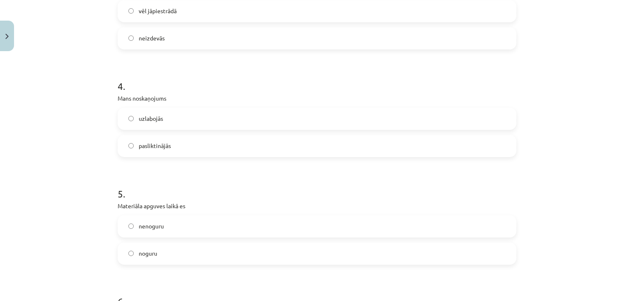
click at [213, 120] on label "uzlabojās" at bounding box center [316, 118] width 397 height 21
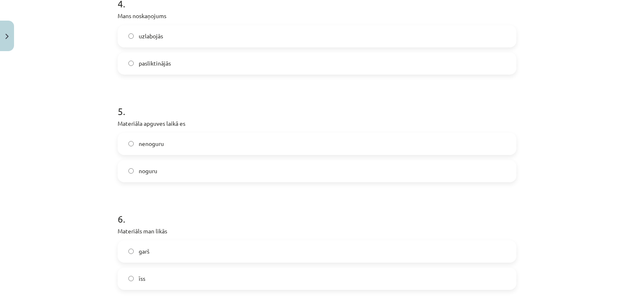
click at [203, 149] on label "nenoguru" at bounding box center [316, 144] width 397 height 21
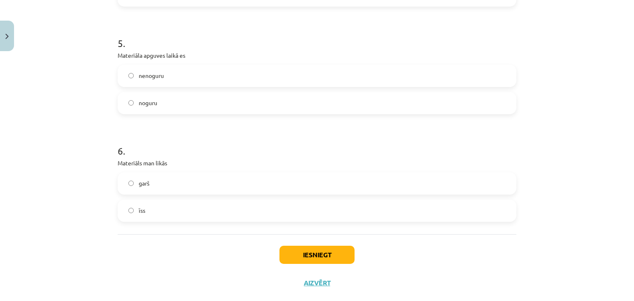
scroll to position [742, 0]
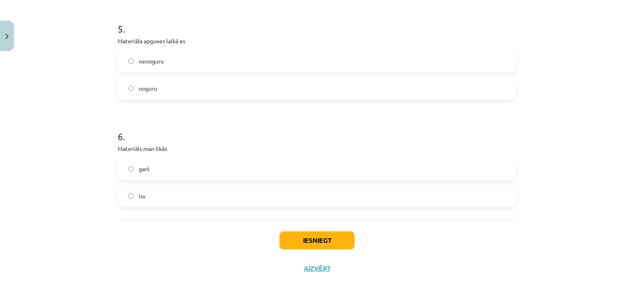
click at [205, 166] on label "garš" at bounding box center [316, 169] width 397 height 21
click at [312, 235] on button "Iesniegt" at bounding box center [316, 240] width 75 height 18
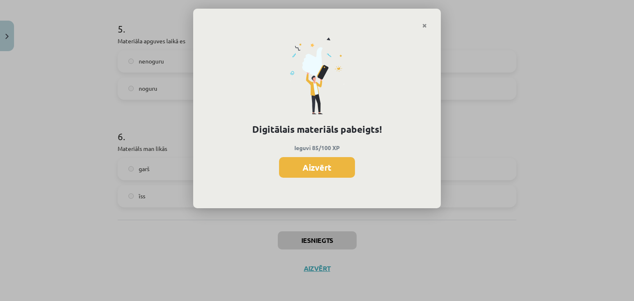
click at [329, 165] on button "Aizvērt" at bounding box center [317, 167] width 76 height 21
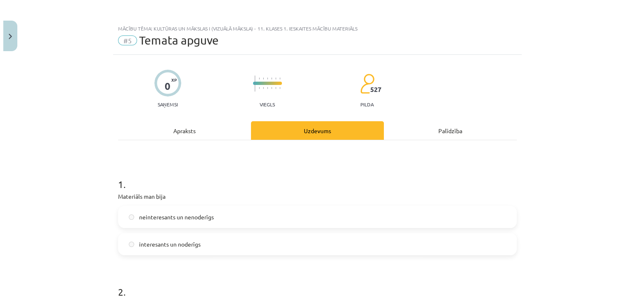
scroll to position [0, 0]
click at [12, 35] on button "Close" at bounding box center [7, 36] width 14 height 31
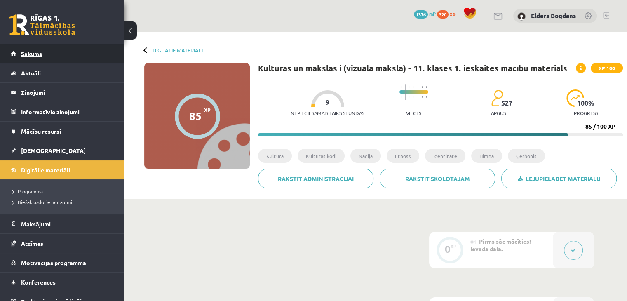
click at [45, 50] on link "Sākums" at bounding box center [62, 53] width 103 height 19
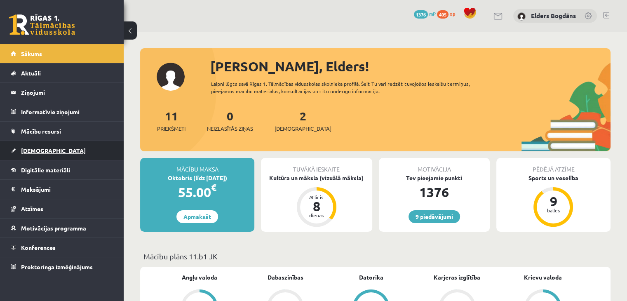
click at [36, 153] on link "[DEMOGRAPHIC_DATA]" at bounding box center [62, 150] width 103 height 19
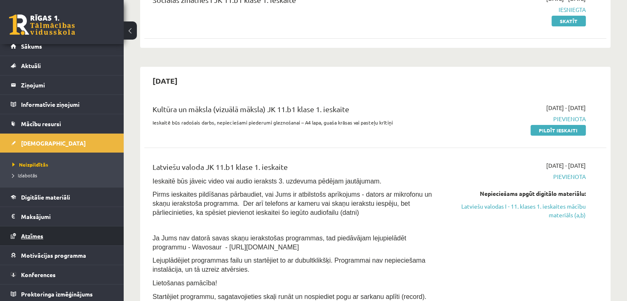
scroll to position [9, 0]
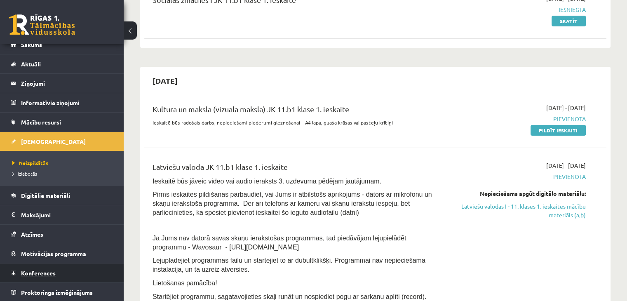
click at [35, 267] on link "Konferences" at bounding box center [62, 273] width 103 height 19
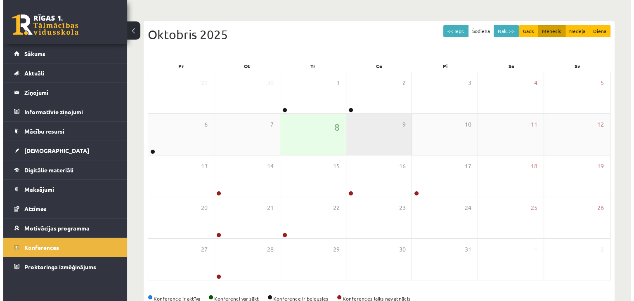
scroll to position [51, 0]
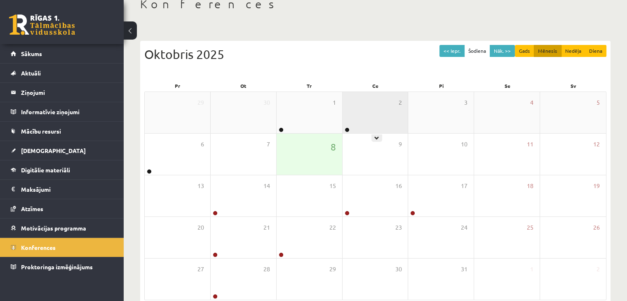
click at [382, 118] on div "2" at bounding box center [376, 112] width 66 height 41
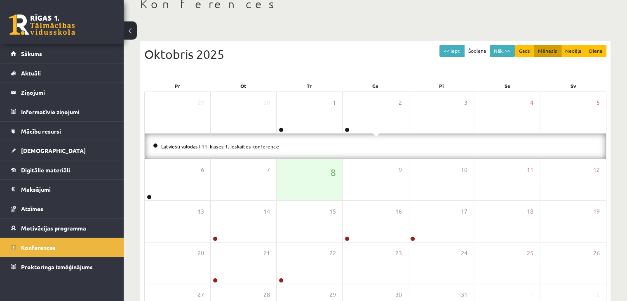
click at [229, 149] on li "Latviešu valodas I 11. klases 1. ieskaites konference" at bounding box center [375, 146] width 445 height 9
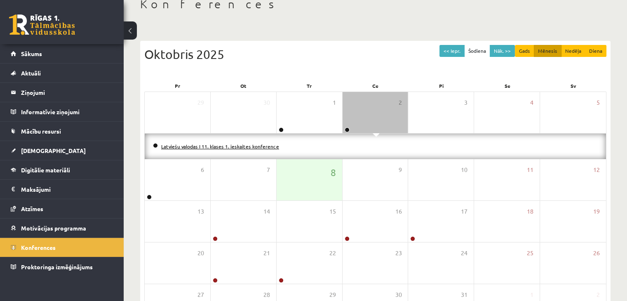
click at [226, 146] on link "Latviešu valodas I 11. klases 1. ieskaites konference" at bounding box center [220, 146] width 118 height 7
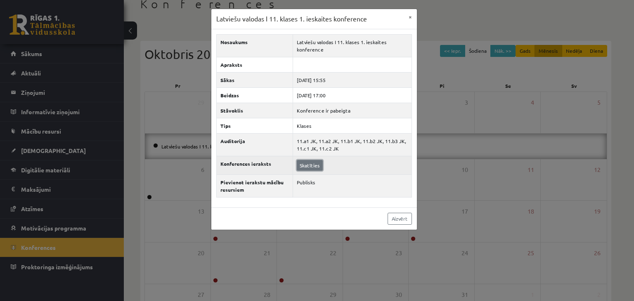
click at [306, 163] on link "Skatīties" at bounding box center [310, 165] width 26 height 11
click at [309, 165] on link "Skatīties" at bounding box center [310, 165] width 26 height 11
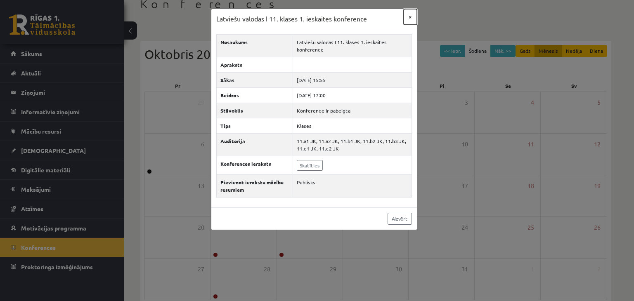
click at [409, 22] on button "×" at bounding box center [409, 17] width 13 height 16
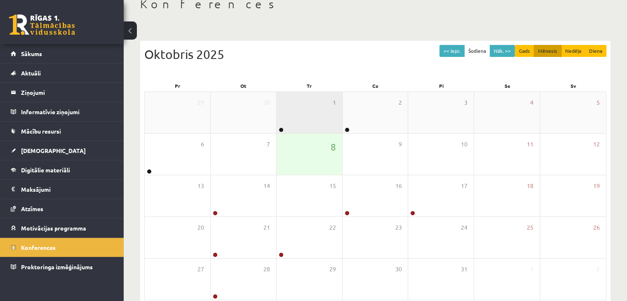
click at [307, 108] on div "1" at bounding box center [310, 112] width 66 height 41
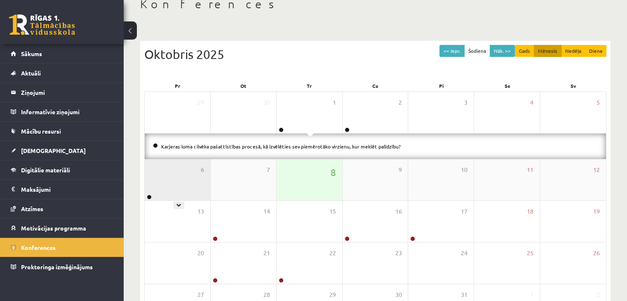
click at [181, 181] on div "6" at bounding box center [178, 179] width 66 height 41
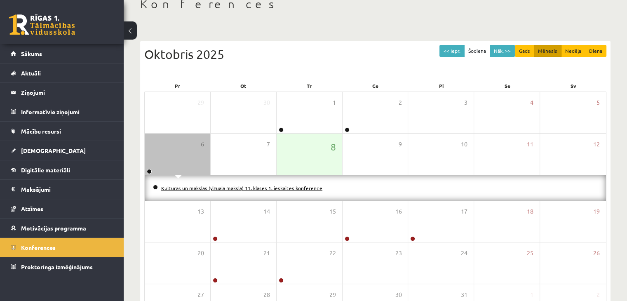
click at [211, 186] on link "Kultūras un mākslas (vizuālā māksla) 11. klases 1. ieskaites konference" at bounding box center [241, 188] width 161 height 7
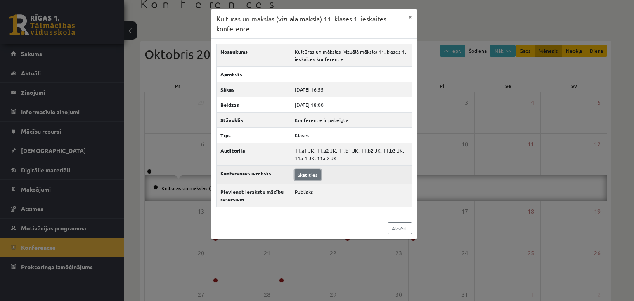
click at [302, 175] on link "Skatīties" at bounding box center [307, 175] width 26 height 11
